Goal: Transaction & Acquisition: Register for event/course

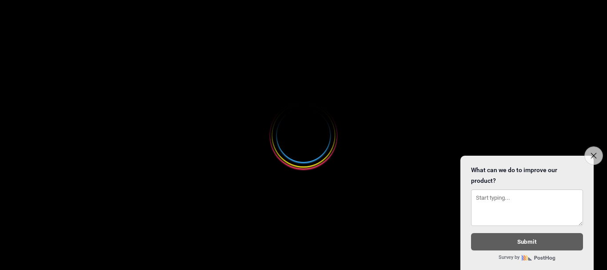
click at [594, 154] on icon "Close survey" at bounding box center [594, 155] width 6 height 6
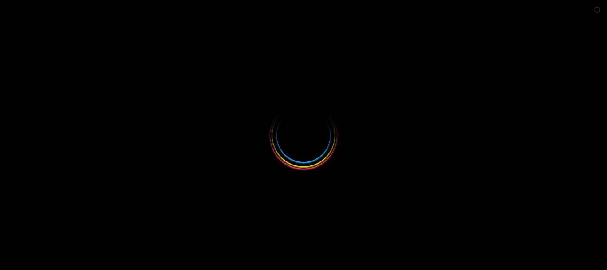
click at [594, 11] on body "Loading..." at bounding box center [303, 5] width 607 height 11
select select
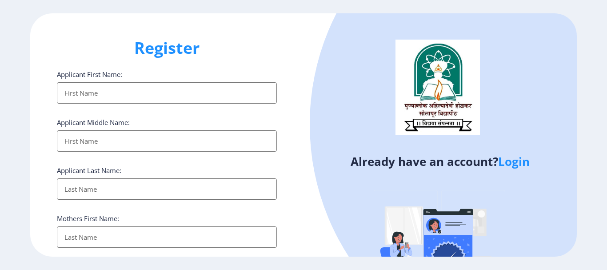
click at [164, 145] on input "Applicant First Name:" at bounding box center [167, 140] width 220 height 21
click at [141, 152] on input "Applicant First Name:" at bounding box center [167, 140] width 220 height 21
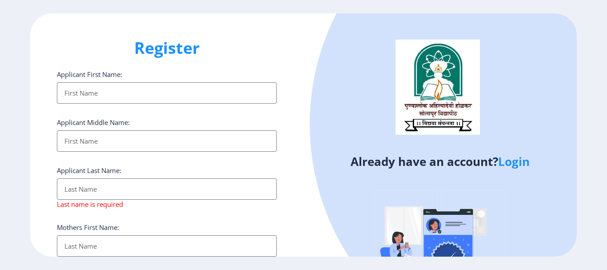
click at [112, 230] on div "Mothers First Name:" at bounding box center [167, 240] width 220 height 34
click at [514, 162] on link "Login" at bounding box center [514, 161] width 32 height 16
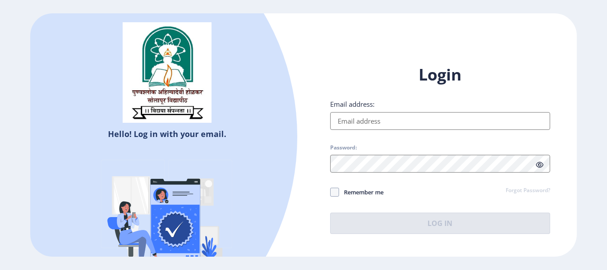
click at [443, 128] on input "Email address:" at bounding box center [440, 121] width 220 height 18
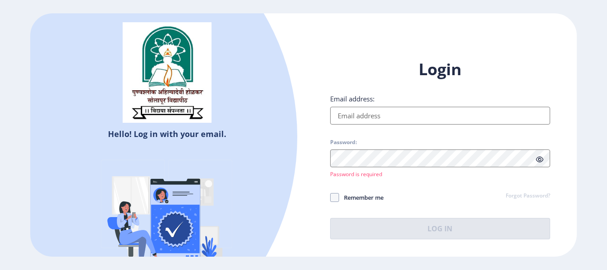
click at [379, 187] on div "Login Email address: Password: Password is required Remember me Forgot Password…" at bounding box center [440, 149] width 220 height 180
click at [368, 97] on label "Email address:" at bounding box center [352, 98] width 44 height 9
click at [368, 107] on input "Email address:" at bounding box center [440, 116] width 220 height 18
click at [420, 254] on div "Login Email address: Password: Password is required Remember me Forgot Password…" at bounding box center [440, 155] width 273 height 221
select select
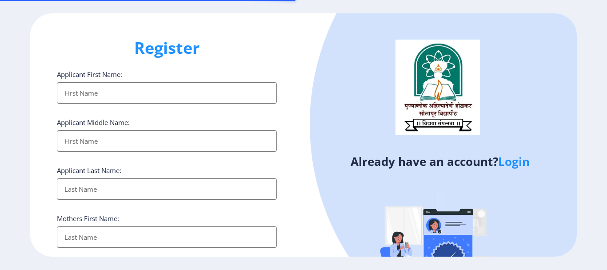
click at [104, 89] on input "Applicant First Name:" at bounding box center [167, 92] width 220 height 21
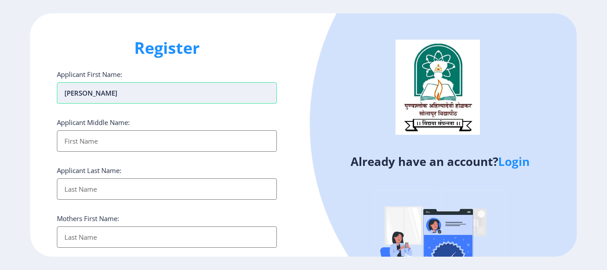
type input "[PERSON_NAME]"
type input "Ajij"
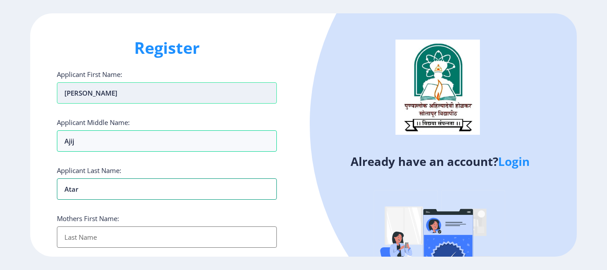
type input "Atar"
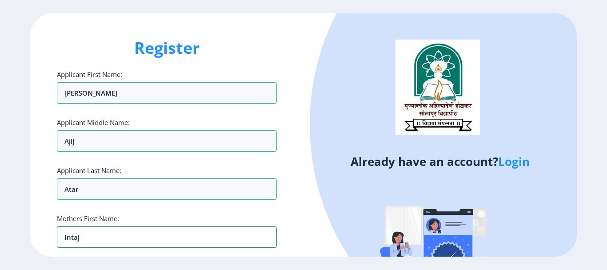
type input "Intaj"
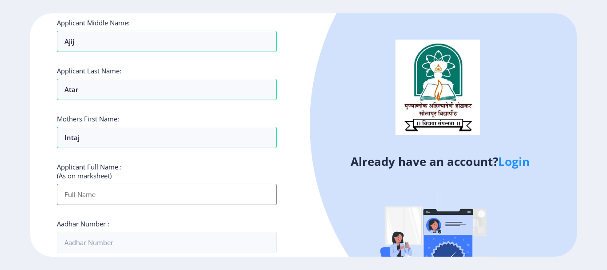
scroll to position [160, 0]
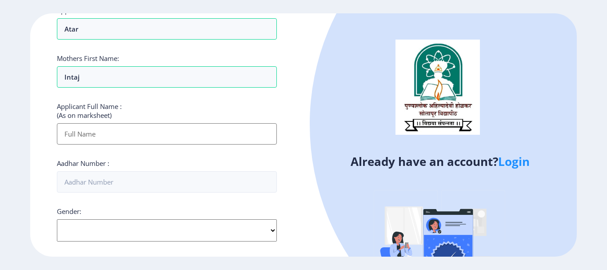
click at [165, 132] on input "Applicant First Name:" at bounding box center [167, 133] width 220 height 21
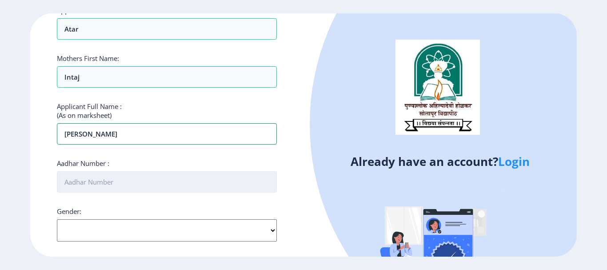
type input "[PERSON_NAME]"
click at [128, 182] on input "Aadhar Number :" at bounding box center [167, 181] width 220 height 21
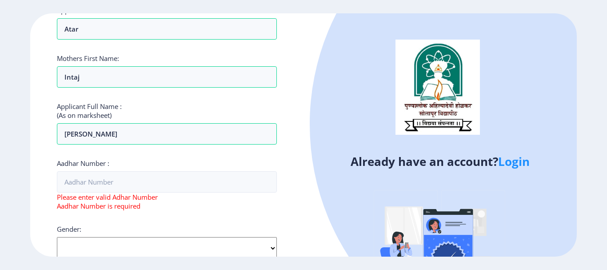
scroll to position [163, 0]
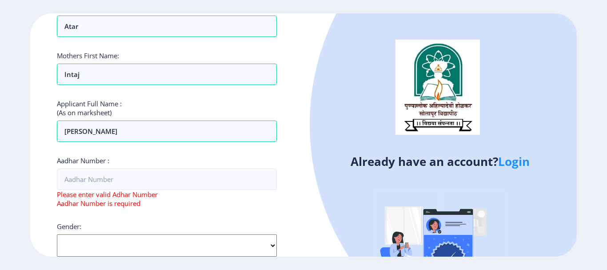
click at [132, 225] on div "Gender: Select Gender [DEMOGRAPHIC_DATA] [DEMOGRAPHIC_DATA] Other" at bounding box center [167, 239] width 220 height 35
select select "[DEMOGRAPHIC_DATA]"
click at [57, 234] on select "Select Gender [DEMOGRAPHIC_DATA] [DEMOGRAPHIC_DATA] Other" at bounding box center [167, 245] width 220 height 22
click at [197, 166] on div "Aadhar Number : Please enter valid Adhar Number Aadhar Number is required" at bounding box center [167, 182] width 220 height 52
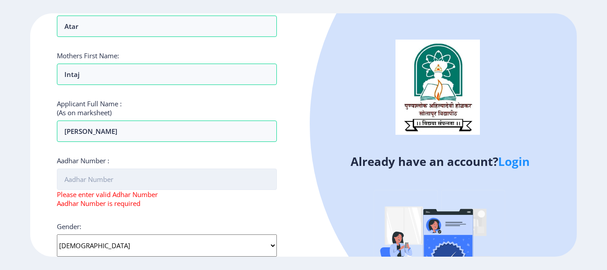
click at [185, 176] on input "Aadhar Number :" at bounding box center [167, 178] width 220 height 21
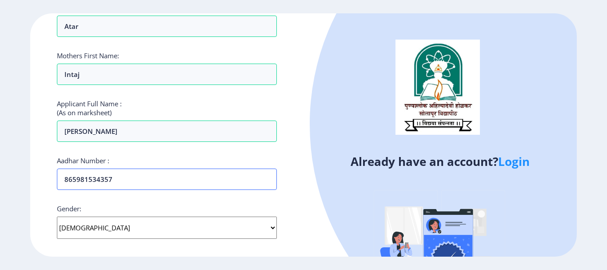
type input "865981534357"
click at [194, 209] on div "Gender: Select Gender [DEMOGRAPHIC_DATA] [DEMOGRAPHIC_DATA] Other" at bounding box center [167, 221] width 220 height 35
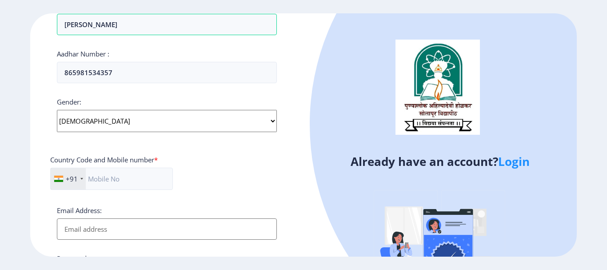
scroll to position [287, 0]
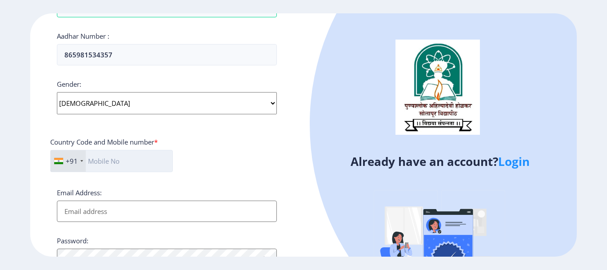
click at [160, 153] on input "text" at bounding box center [111, 161] width 123 height 22
type input "9960638995"
click at [139, 209] on input "Email Address:" at bounding box center [167, 210] width 220 height 21
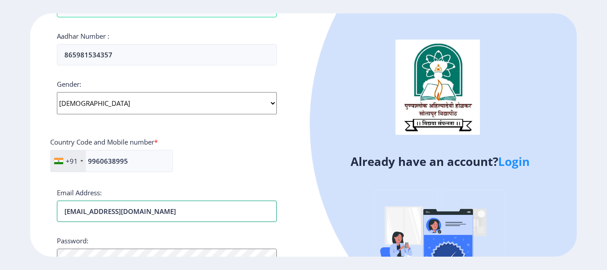
type input "[EMAIL_ADDRESS][DOMAIN_NAME]"
click at [180, 178] on div "+91 [GEOGRAPHIC_DATA] ([GEOGRAPHIC_DATA]) +91 [GEOGRAPHIC_DATA] (‫[GEOGRAPHIC_D…" at bounding box center [166, 164] width 233 height 29
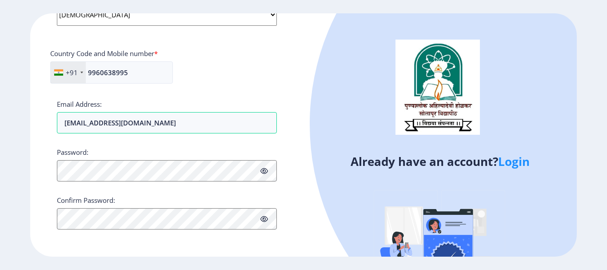
scroll to position [376, 0]
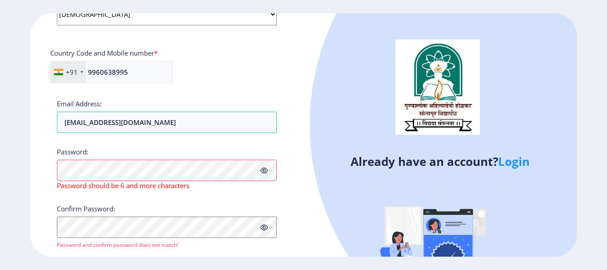
click at [261, 168] on icon at bounding box center [265, 170] width 8 height 7
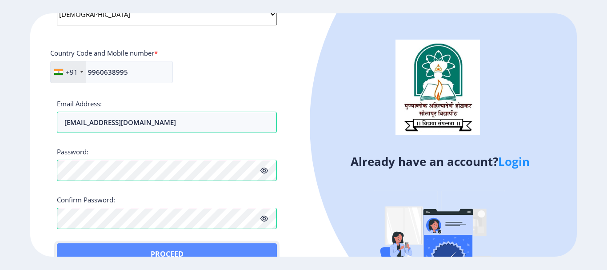
click at [104, 248] on button "Proceed" at bounding box center [167, 253] width 220 height 21
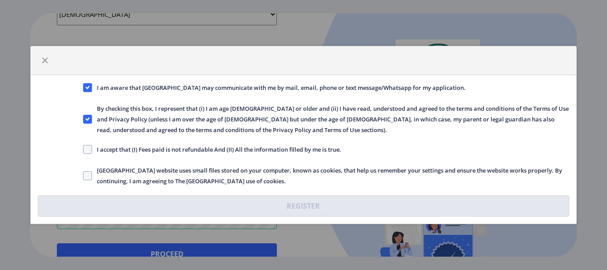
click at [118, 145] on span "I accept that (I) Fees paid is not refundable And (II) All the information fill…" at bounding box center [216, 149] width 249 height 11
click at [84, 149] on input "I accept that (I) Fees paid is not refundable And (II) All the information fill…" at bounding box center [83, 149] width 0 height 0
checkbox input "true"
click at [104, 166] on span "[GEOGRAPHIC_DATA] website uses small files stored on your computer, known as co…" at bounding box center [330, 175] width 477 height 21
click at [84, 176] on input "[GEOGRAPHIC_DATA] website uses small files stored on your computer, known as co…" at bounding box center [83, 176] width 0 height 0
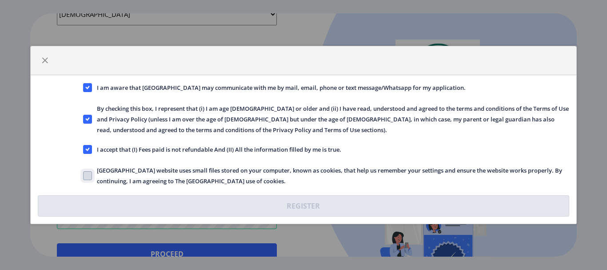
checkbox input "true"
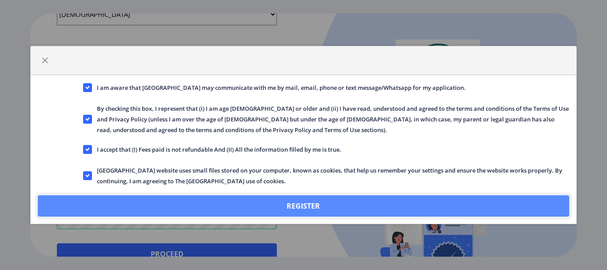
click at [202, 199] on button "Register" at bounding box center [303, 205] width 531 height 21
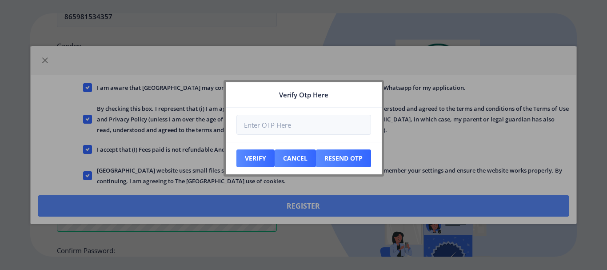
scroll to position [427, 0]
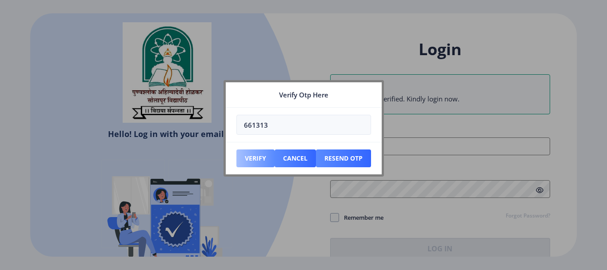
type input "661313"
click at [265, 150] on button "Verify" at bounding box center [256, 158] width 38 height 18
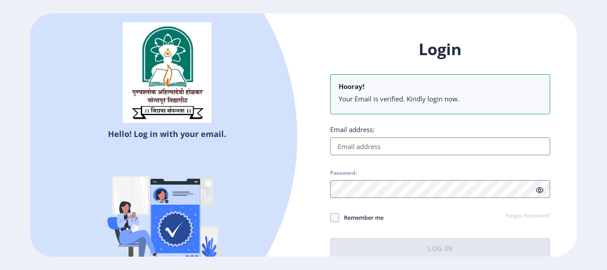
click at [412, 152] on input "Email address:" at bounding box center [440, 146] width 220 height 18
type input "[EMAIL_ADDRESS][DOMAIN_NAME]"
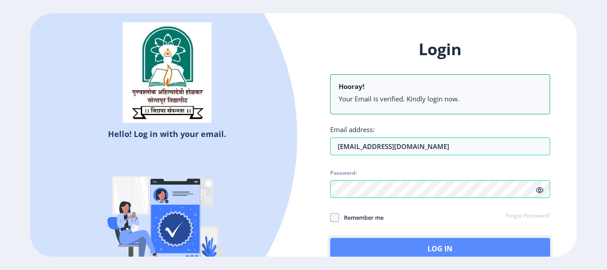
click at [366, 240] on button "Log In" at bounding box center [440, 248] width 220 height 21
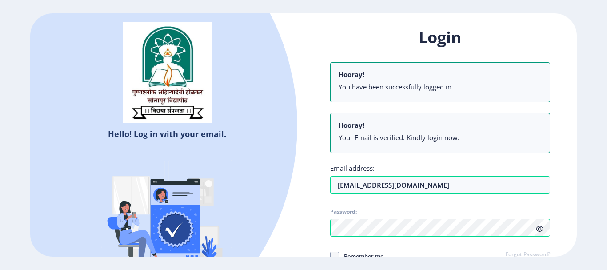
click at [308, 212] on div "Login Hooray! You have been successfully logged in. Hooray! Your Email is verif…" at bounding box center [440, 169] width 273 height 312
click at [607, 192] on ngx-login "Hello! Log in with your email. Don't have an account? Register Login Hooray! Yo…" at bounding box center [303, 134] width 607 height 243
click at [501, 205] on div "Login Hooray! You have been successfully logged in. Hooray! Your Email is verif…" at bounding box center [440, 162] width 220 height 271
click at [536, 227] on icon at bounding box center [540, 228] width 8 height 7
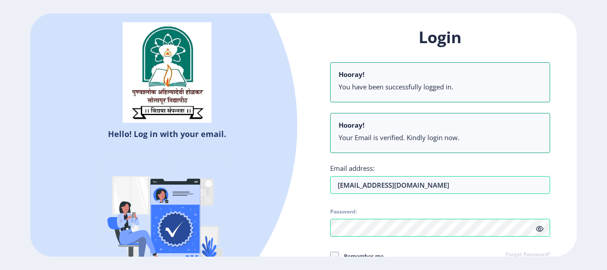
click at [536, 227] on icon at bounding box center [540, 228] width 8 height 7
click at [338, 253] on span at bounding box center [334, 256] width 9 height 9
click at [331, 256] on input "Remember me" at bounding box center [330, 256] width 0 height 0
checkbox input "true"
click at [316, 223] on div "Login Hooray! You have been successfully logged in. Hooray! Your Email is verif…" at bounding box center [440, 169] width 273 height 312
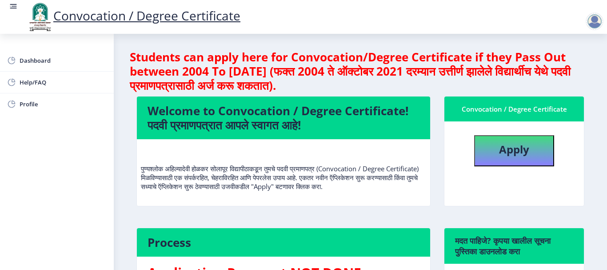
click at [305, 180] on p "पुण्यश्लोक अहिल्यादेवी होळकर सोलापूर विद्यापीठाकडून तुमचे पदवी प्रमाणपत्र (Conv…" at bounding box center [283, 168] width 285 height 44
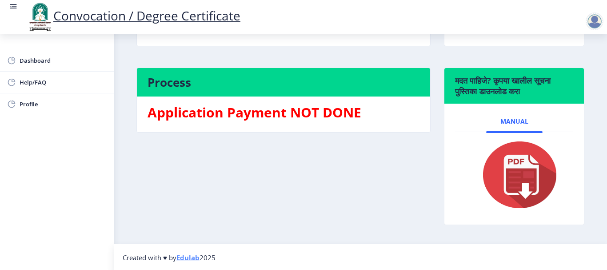
scroll to position [161, 0]
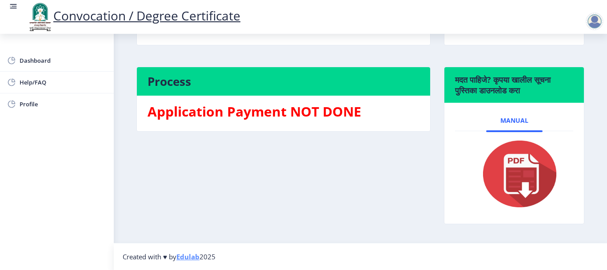
click at [518, 188] on img at bounding box center [514, 173] width 89 height 71
click at [311, 102] on nb-card-body "Application Payment NOT DONE" at bounding box center [283, 114] width 293 height 36
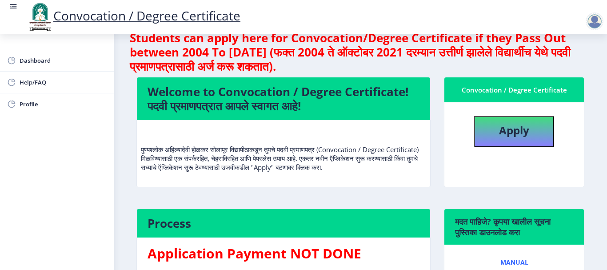
scroll to position [19, 0]
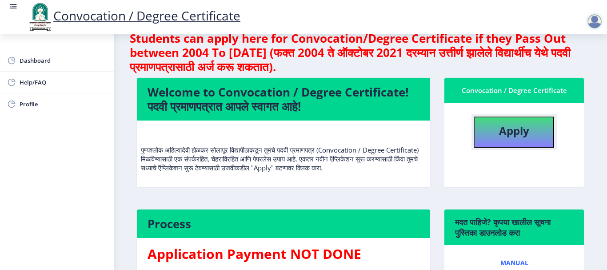
click at [500, 124] on b "Apply" at bounding box center [514, 130] width 30 height 15
select select
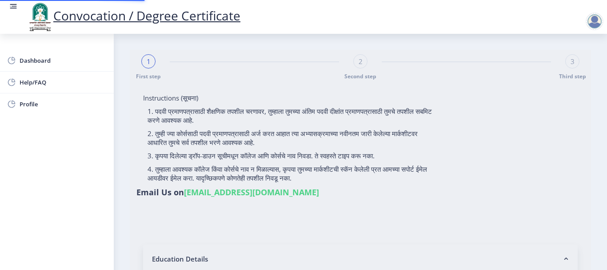
type input "[PERSON_NAME]"
type input "Intaj"
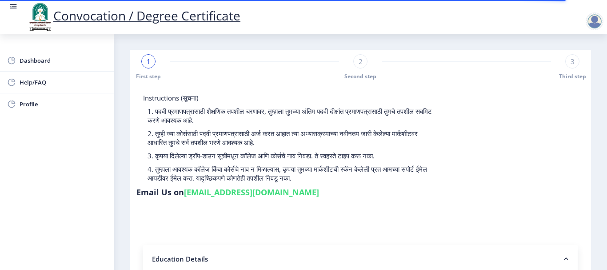
click at [102, 63] on span "Dashboard" at bounding box center [63, 60] width 87 height 11
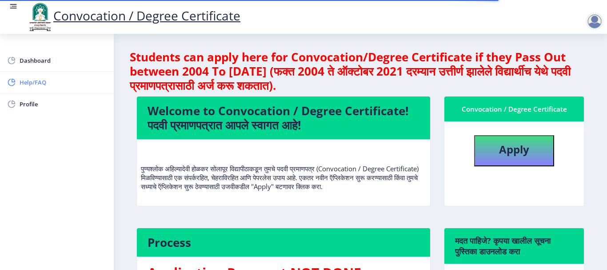
click at [71, 79] on span "Help/FAQ" at bounding box center [63, 82] width 87 height 11
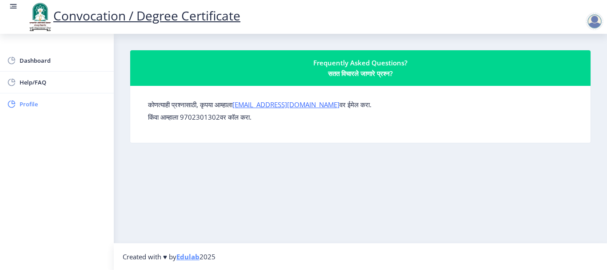
click at [60, 104] on span "Profile" at bounding box center [63, 104] width 87 height 11
select select
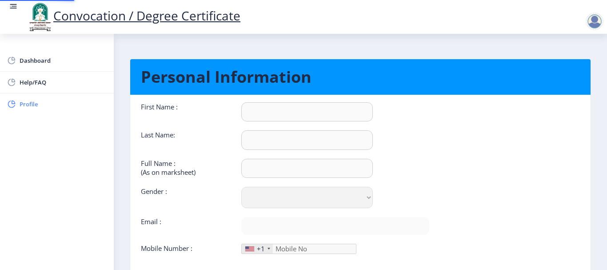
type input "[PERSON_NAME]"
type input "Atar"
type input "[PERSON_NAME]"
select select "[DEMOGRAPHIC_DATA]"
type input "[EMAIL_ADDRESS][DOMAIN_NAME]"
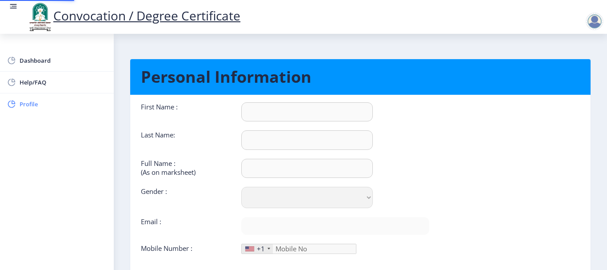
type input "9960638995"
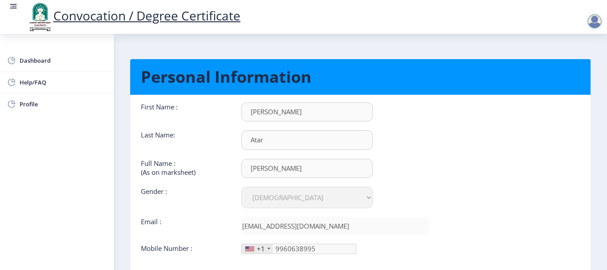
click at [469, 151] on nb-card-body "First Name : [PERSON_NAME] Last Name: Atar Full Name : (As on marksheet) [PERSO…" at bounding box center [361, 195] width 474 height 201
click at [64, 88] on link "Help/FAQ" at bounding box center [57, 82] width 114 height 21
